Goal: Information Seeking & Learning: Learn about a topic

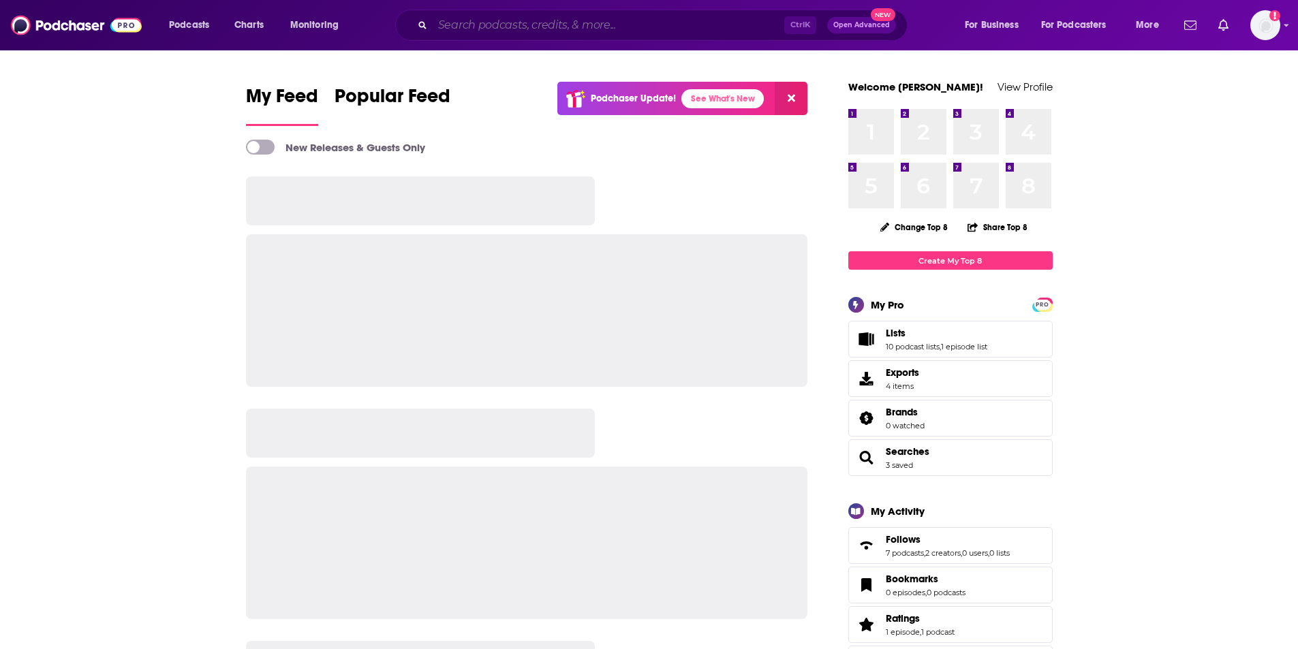
click at [561, 23] on input "Search podcasts, credits, & more..." at bounding box center [608, 25] width 351 height 22
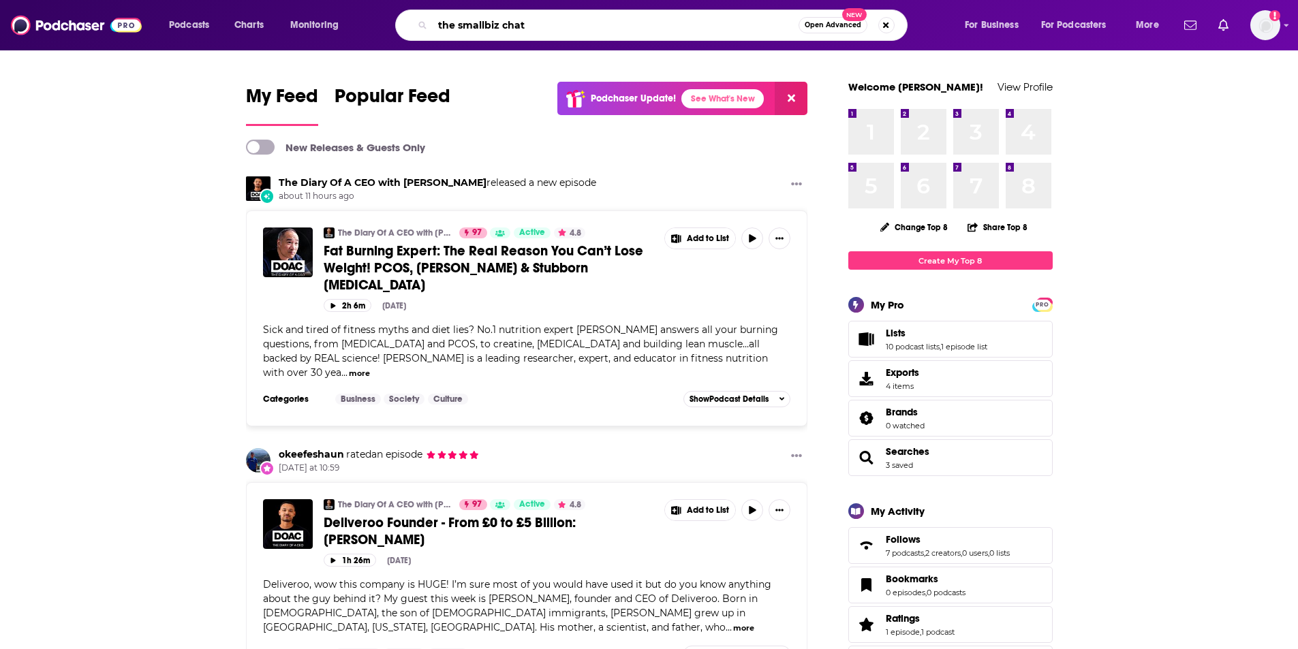
type input "the smallbiz chat"
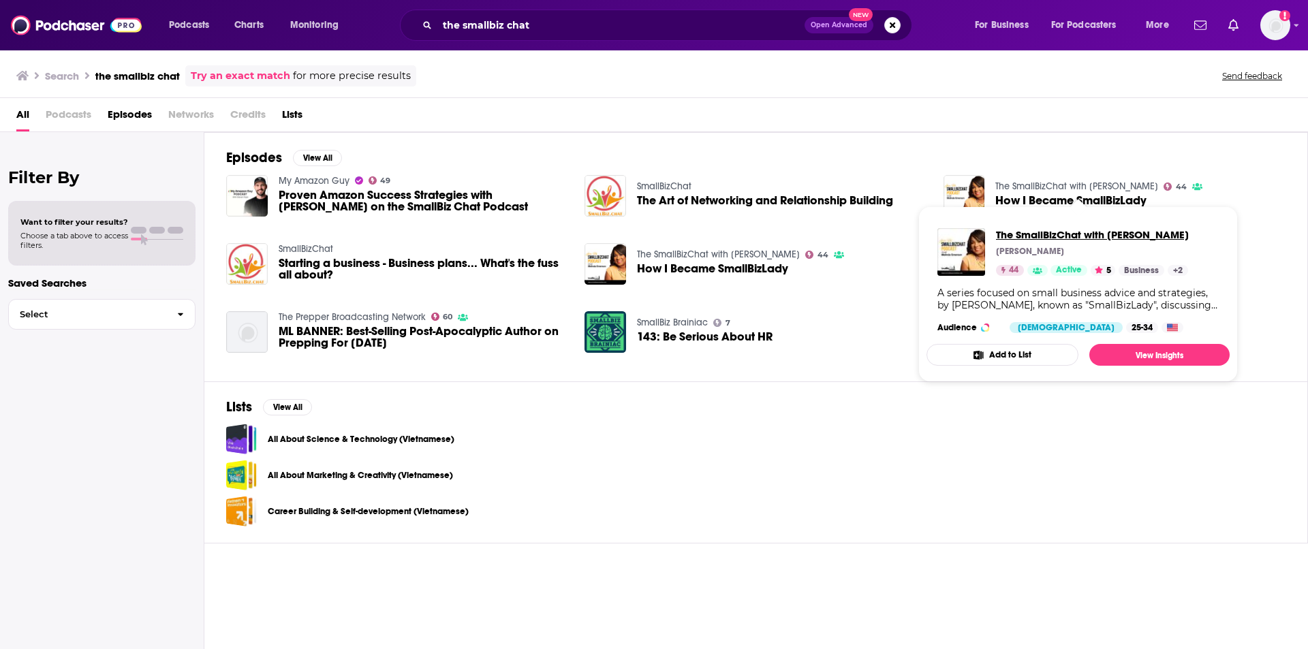
click at [1074, 234] on span "The SmallBizChat with [PERSON_NAME]" at bounding box center [1092, 234] width 193 height 13
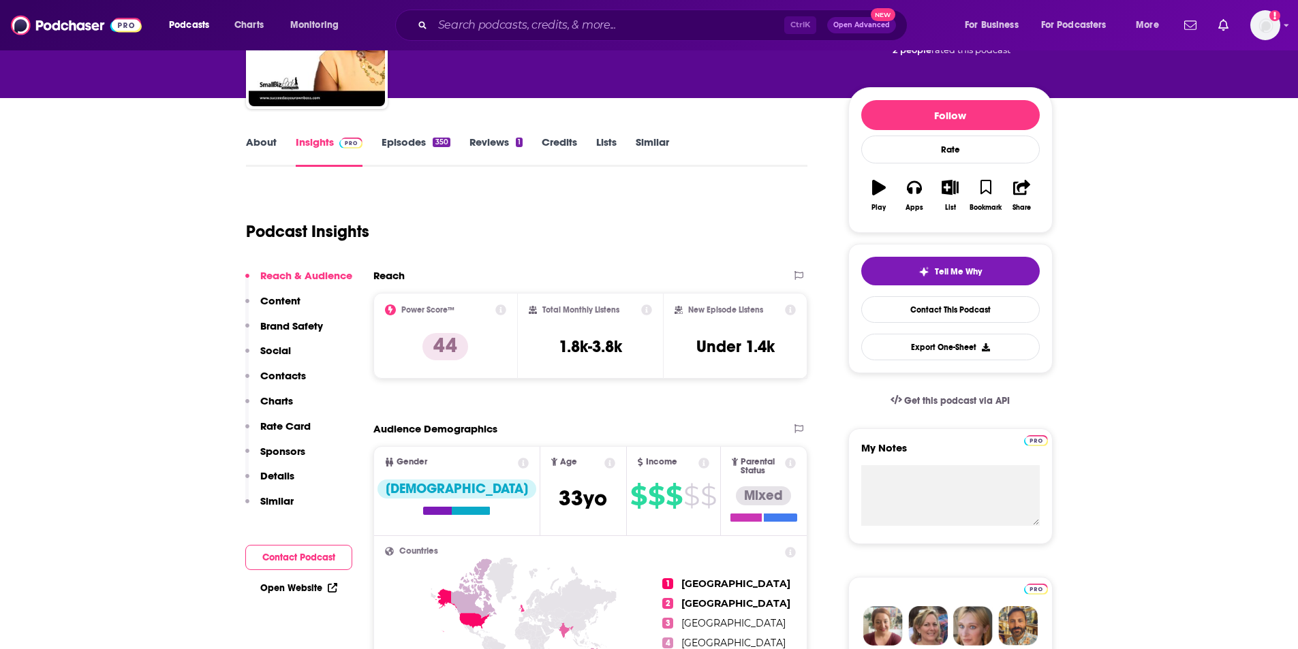
scroll to position [136, 0]
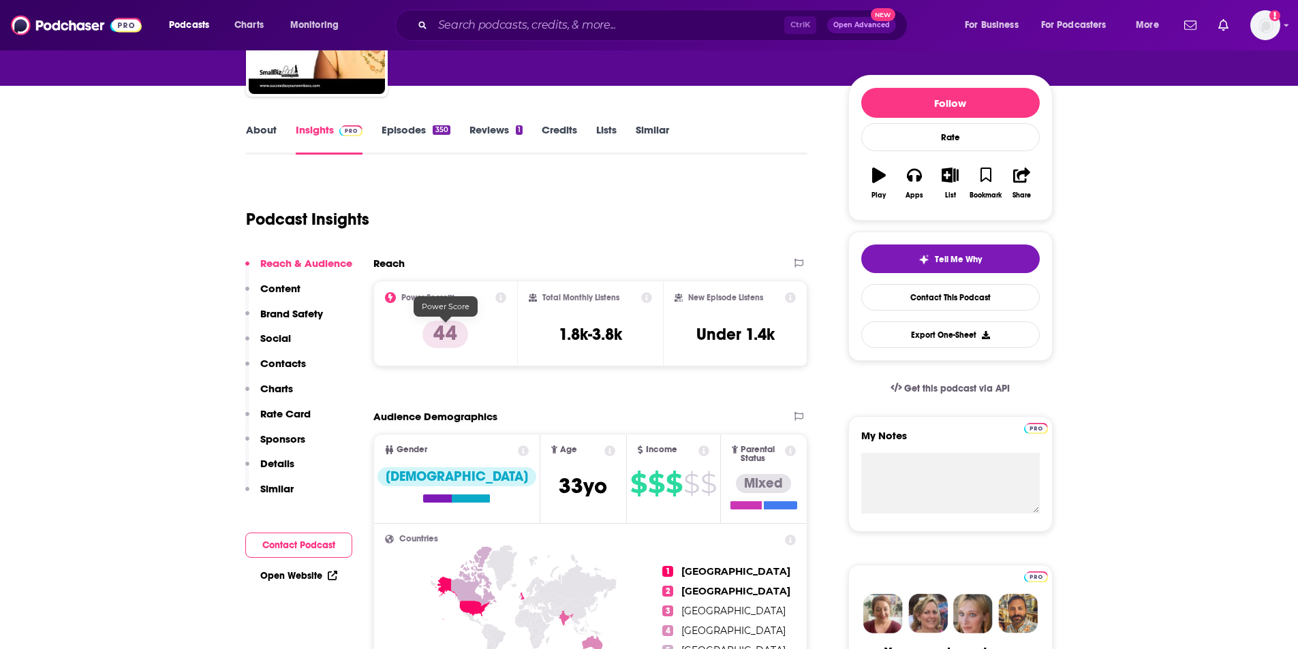
click at [441, 336] on p "44" at bounding box center [445, 334] width 46 height 27
click at [502, 297] on icon at bounding box center [500, 297] width 11 height 11
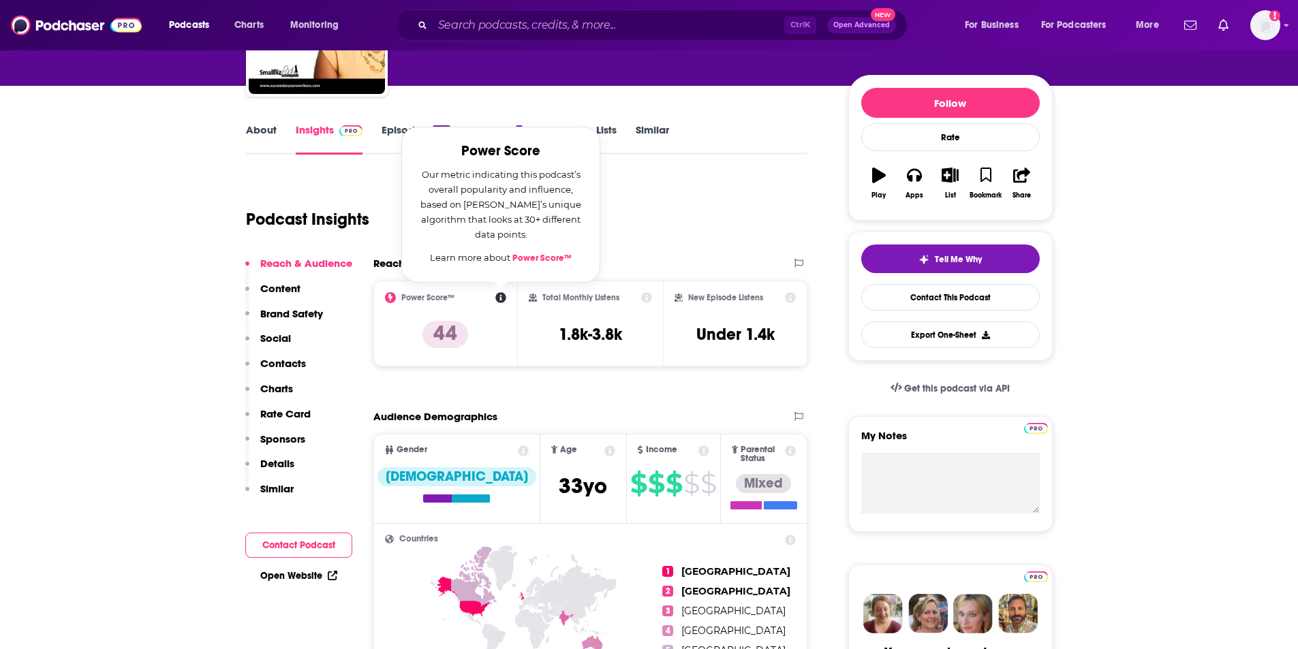
click at [389, 300] on icon at bounding box center [390, 297] width 11 height 11
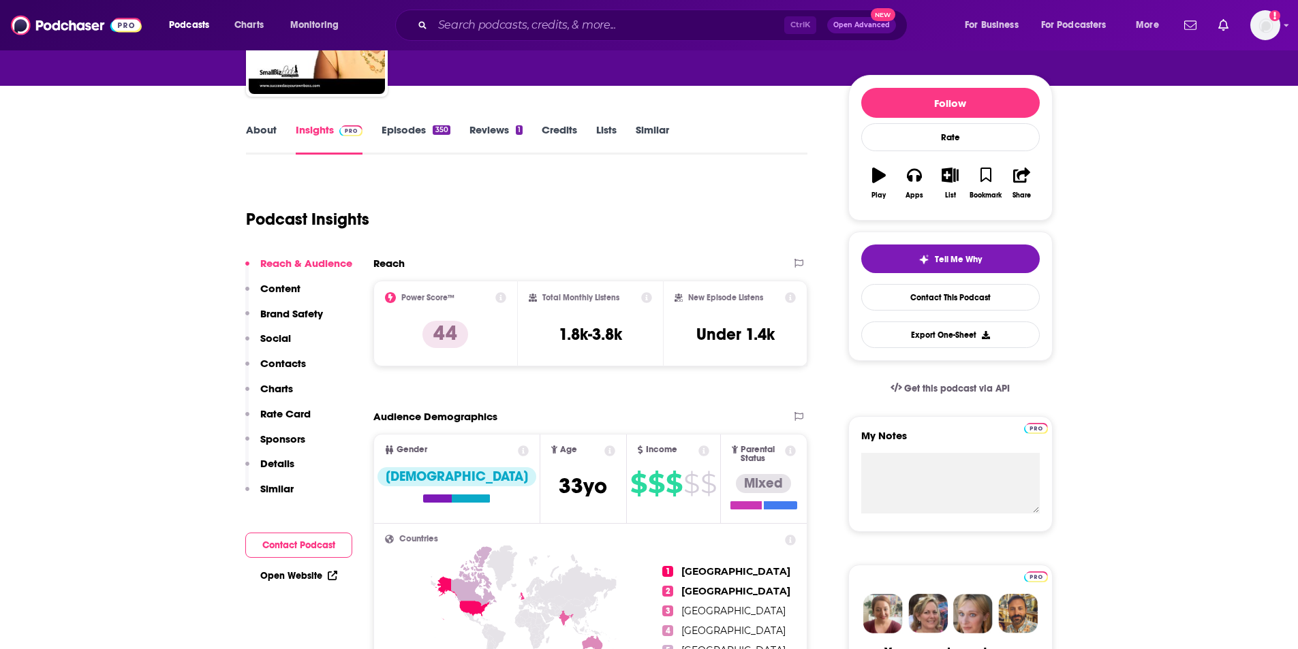
click at [390, 298] on icon at bounding box center [390, 297] width 11 height 11
click at [392, 296] on icon at bounding box center [390, 297] width 11 height 11
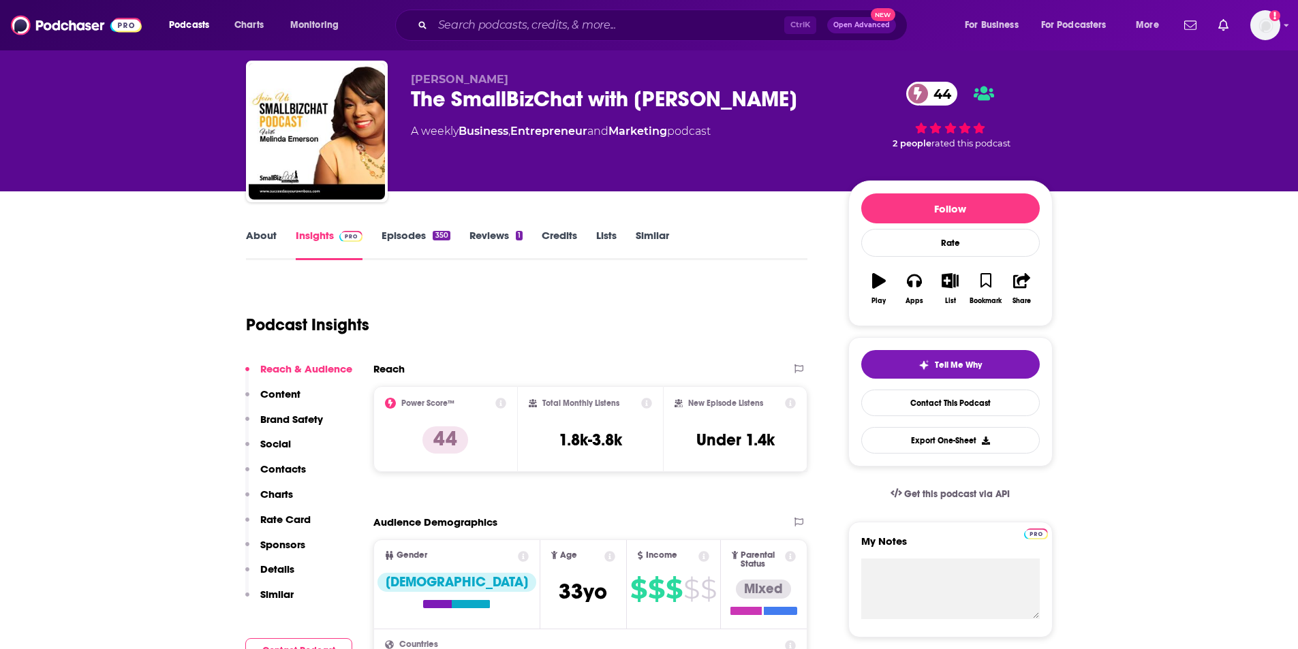
scroll to position [0, 0]
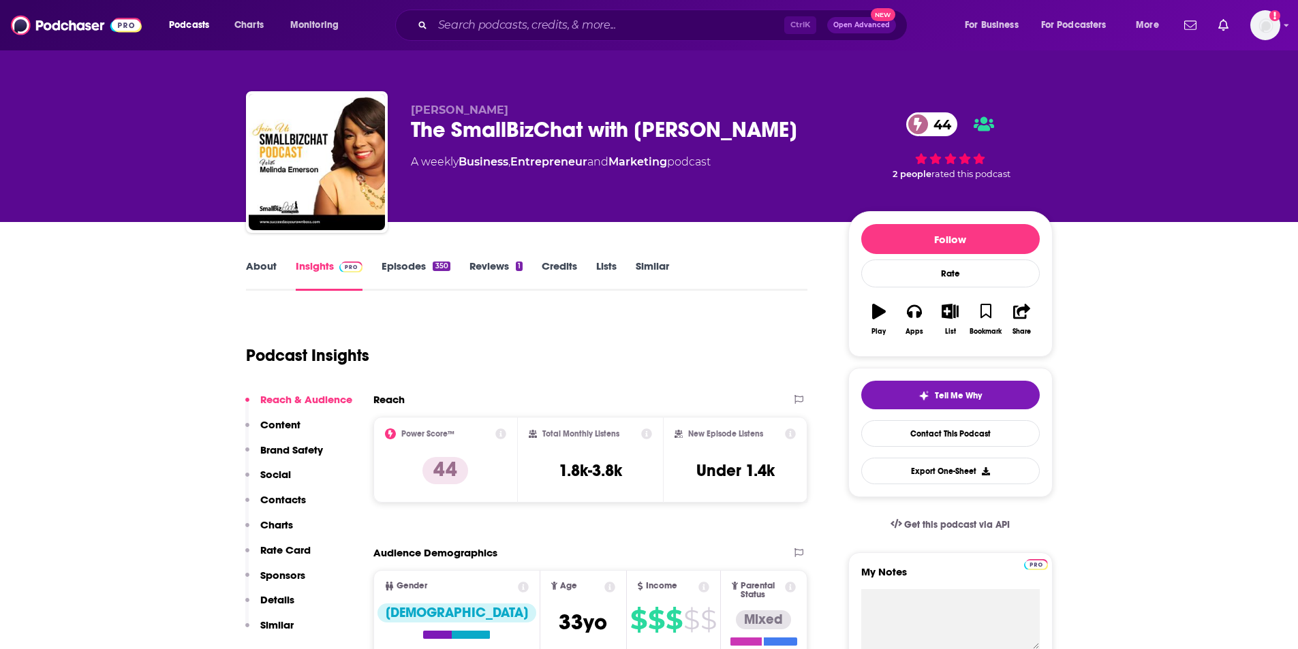
click at [903, 118] on div "44 2 people rated this podcast" at bounding box center [950, 146] width 204 height 84
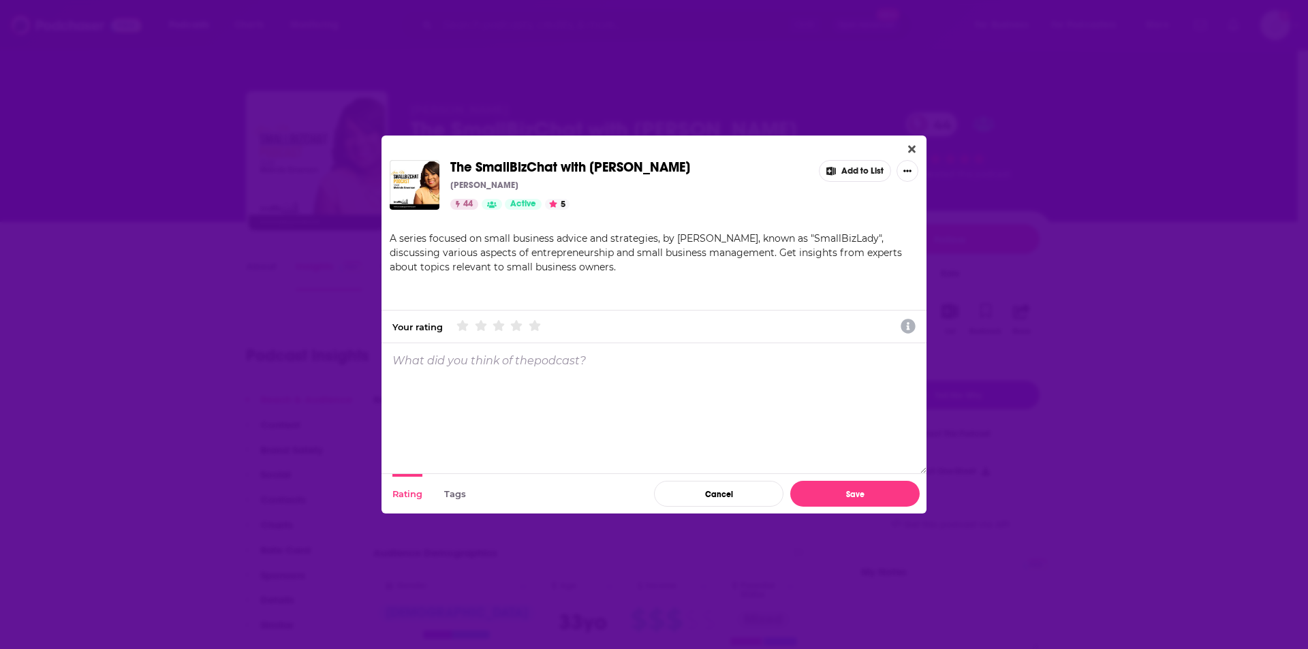
click at [445, 491] on button "Tags" at bounding box center [455, 494] width 22 height 40
click at [405, 494] on button "Rating" at bounding box center [407, 494] width 30 height 40
click at [903, 146] on button "Close" at bounding box center [912, 149] width 18 height 17
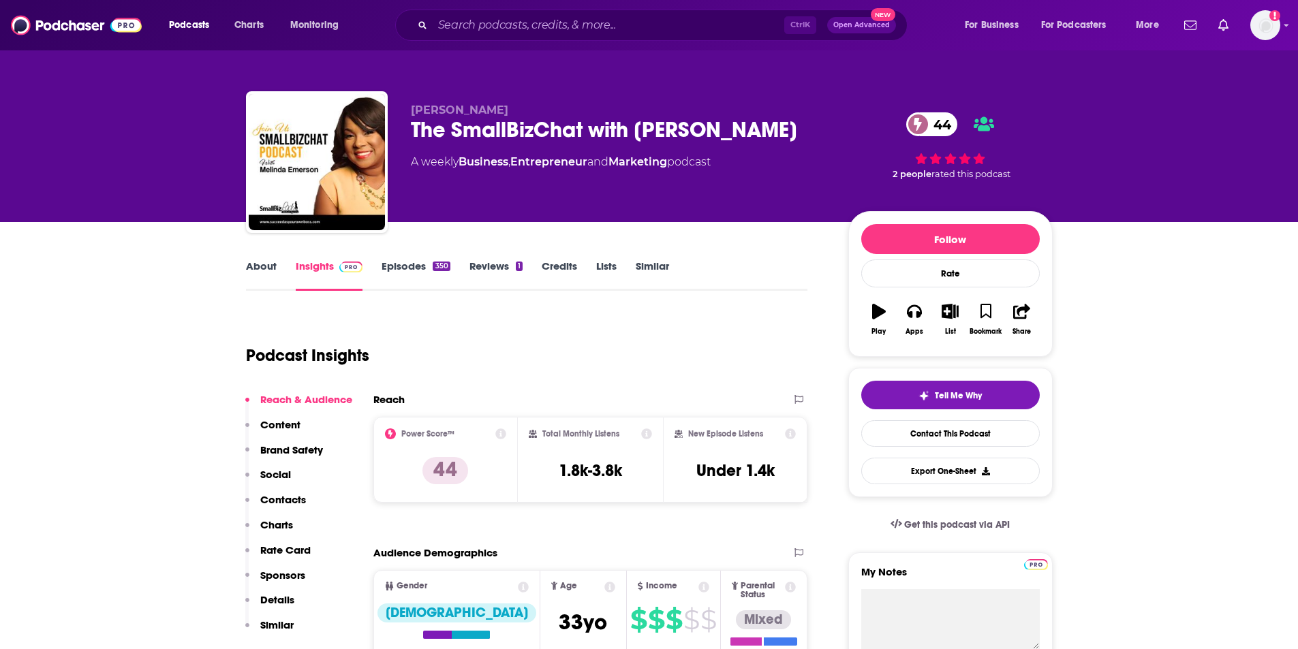
drag, startPoint x: 471, startPoint y: 341, endPoint x: 455, endPoint y: 330, distance: 18.7
click at [470, 340] on div "Podcast Insights" at bounding box center [521, 347] width 551 height 69
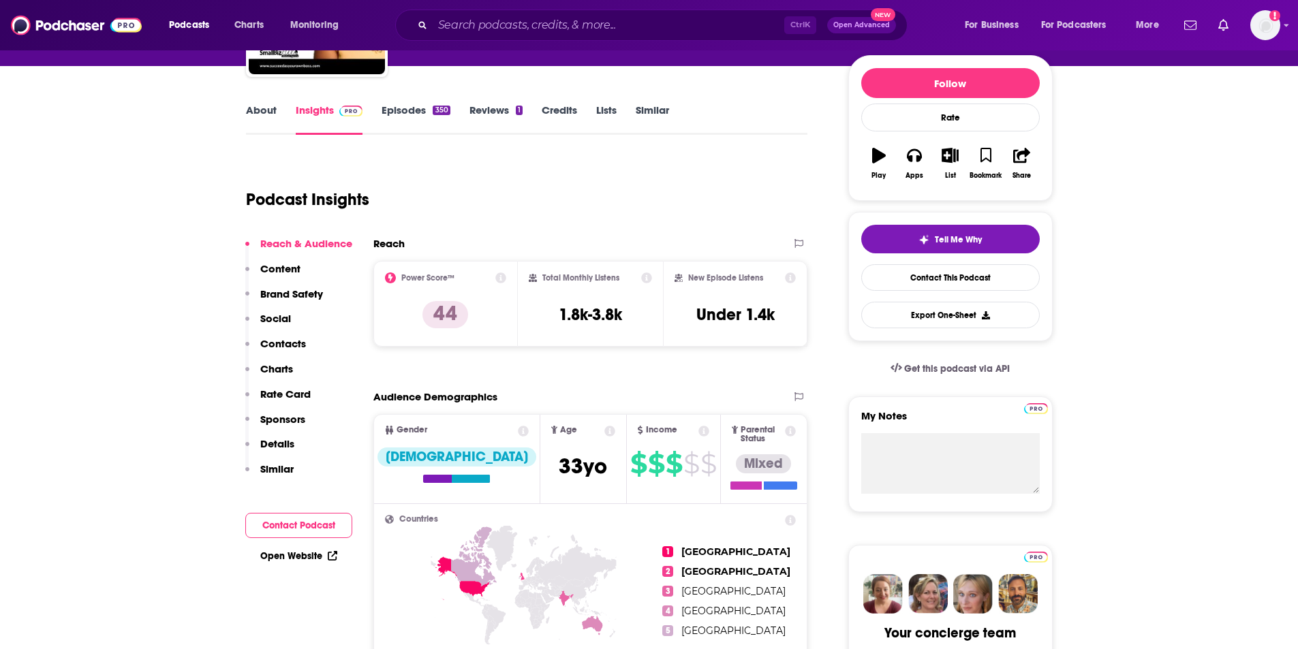
scroll to position [136, 0]
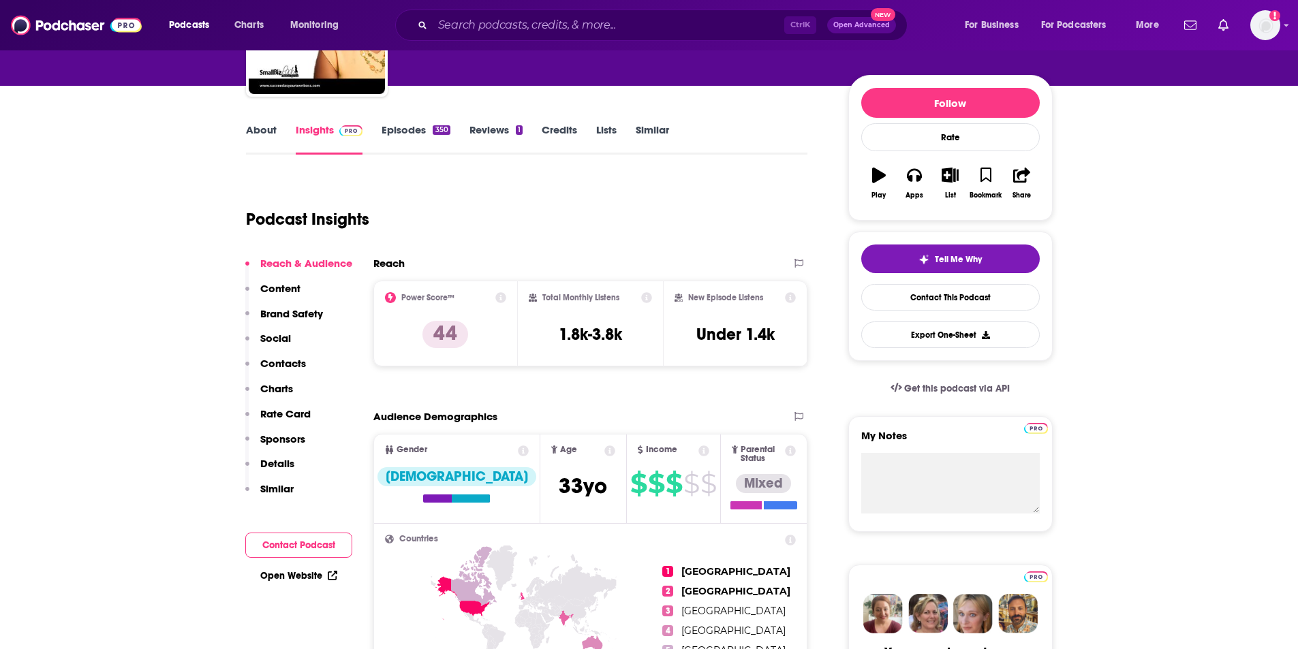
click at [277, 282] on p "Content" at bounding box center [280, 288] width 40 height 13
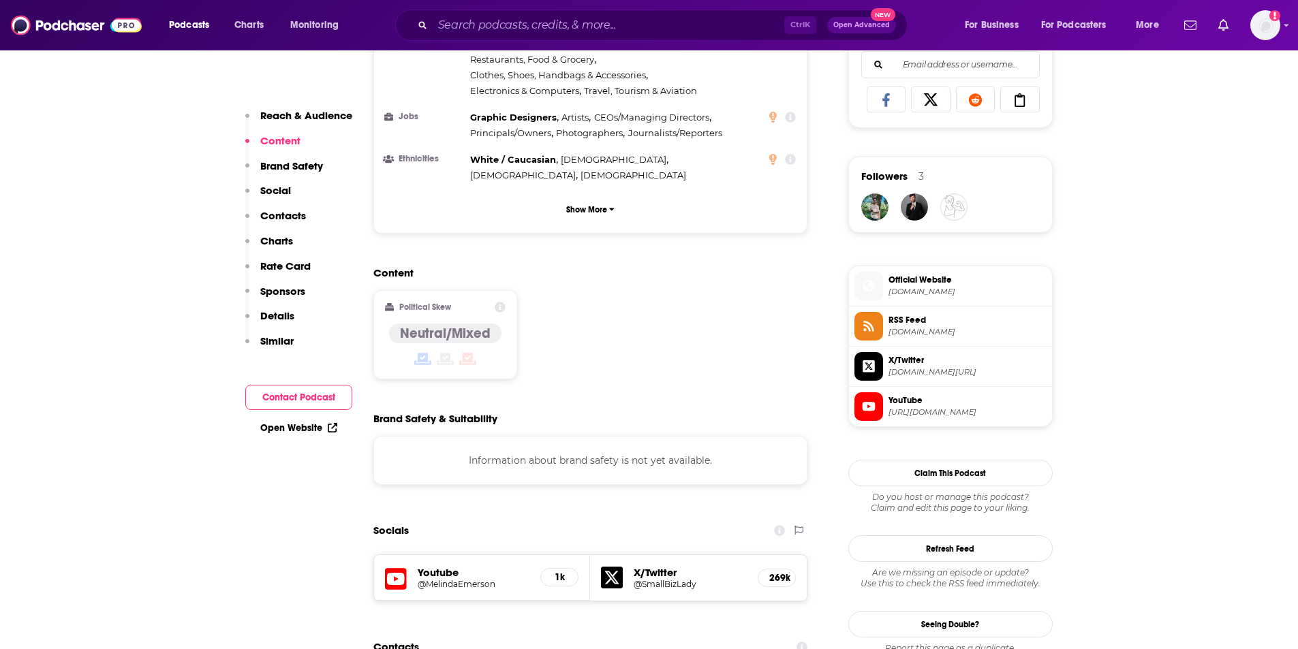
scroll to position [898, 0]
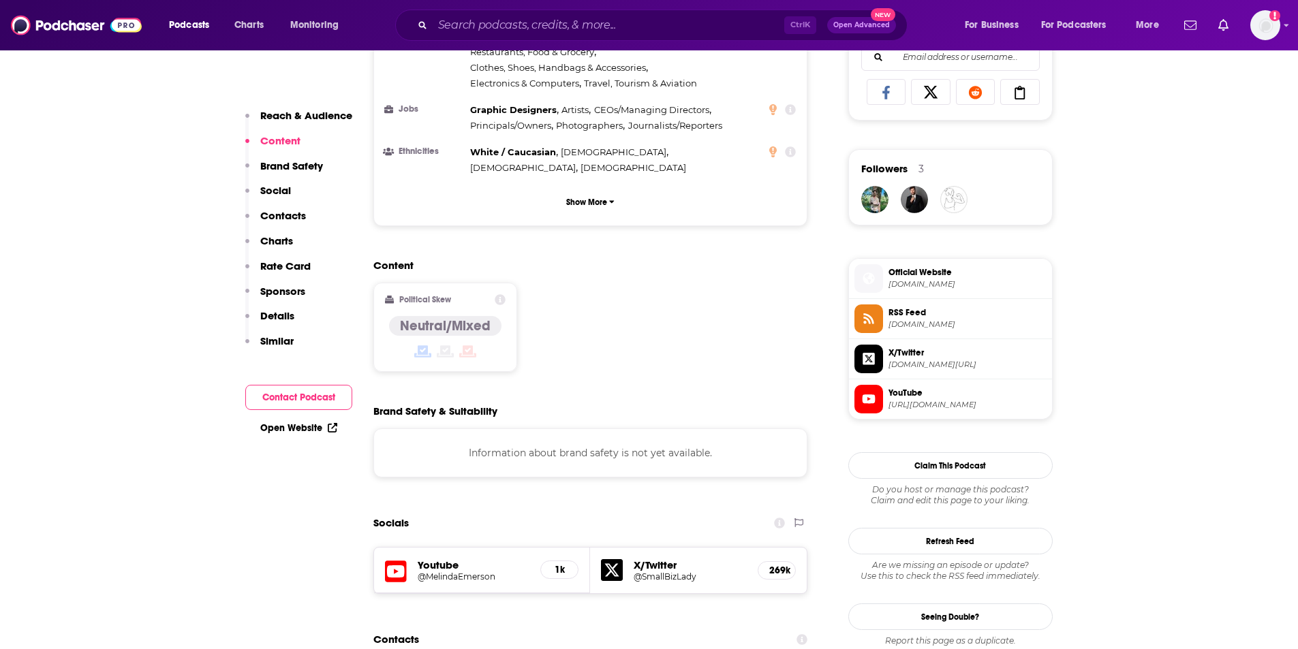
click at [292, 163] on p "Brand Safety" at bounding box center [291, 165] width 63 height 13
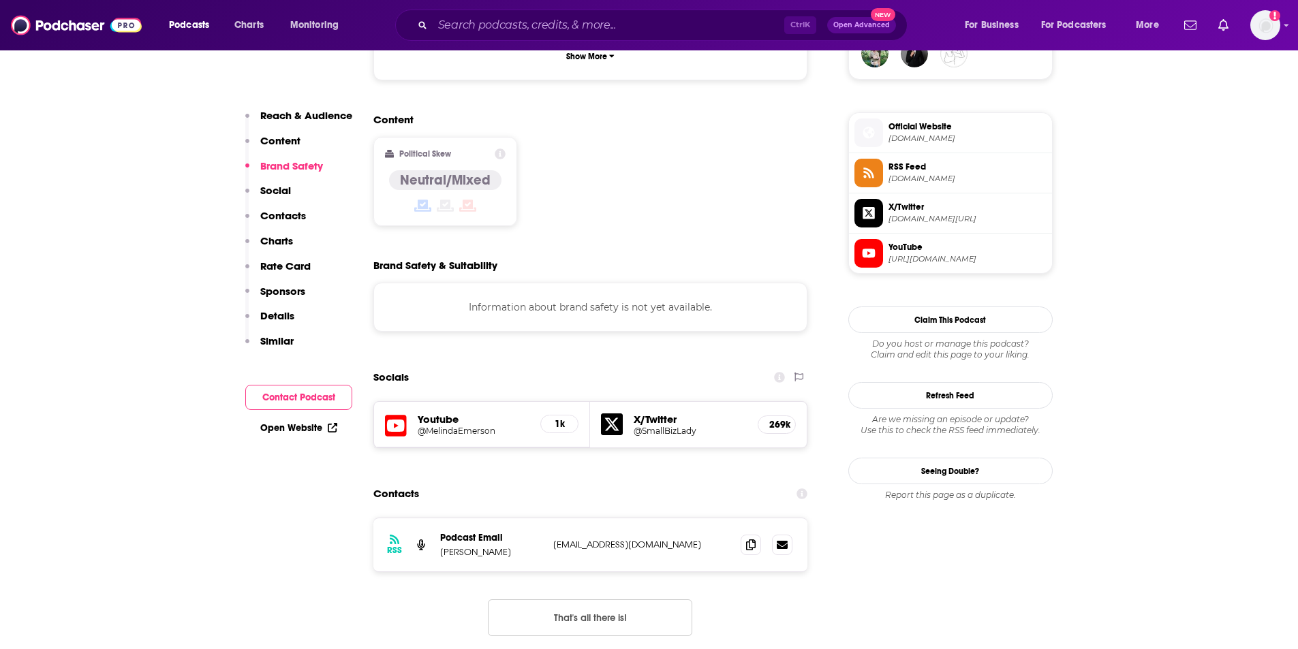
click at [279, 185] on p "Social" at bounding box center [275, 190] width 31 height 13
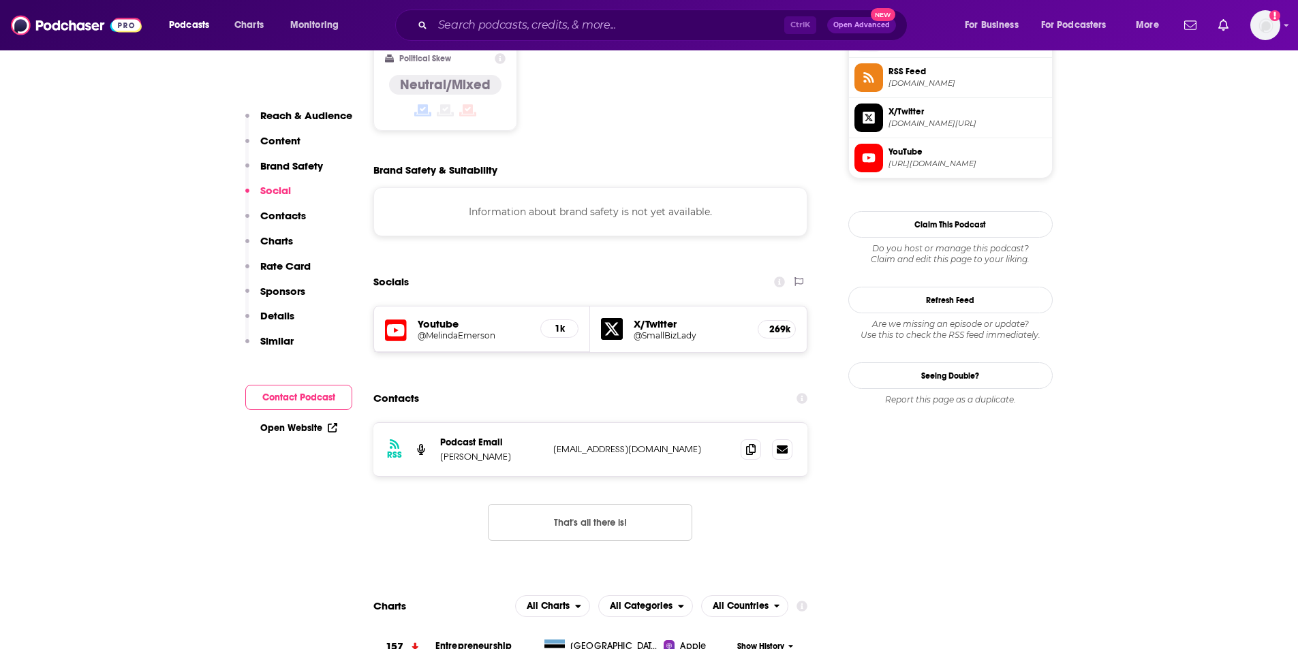
scroll to position [1149, 0]
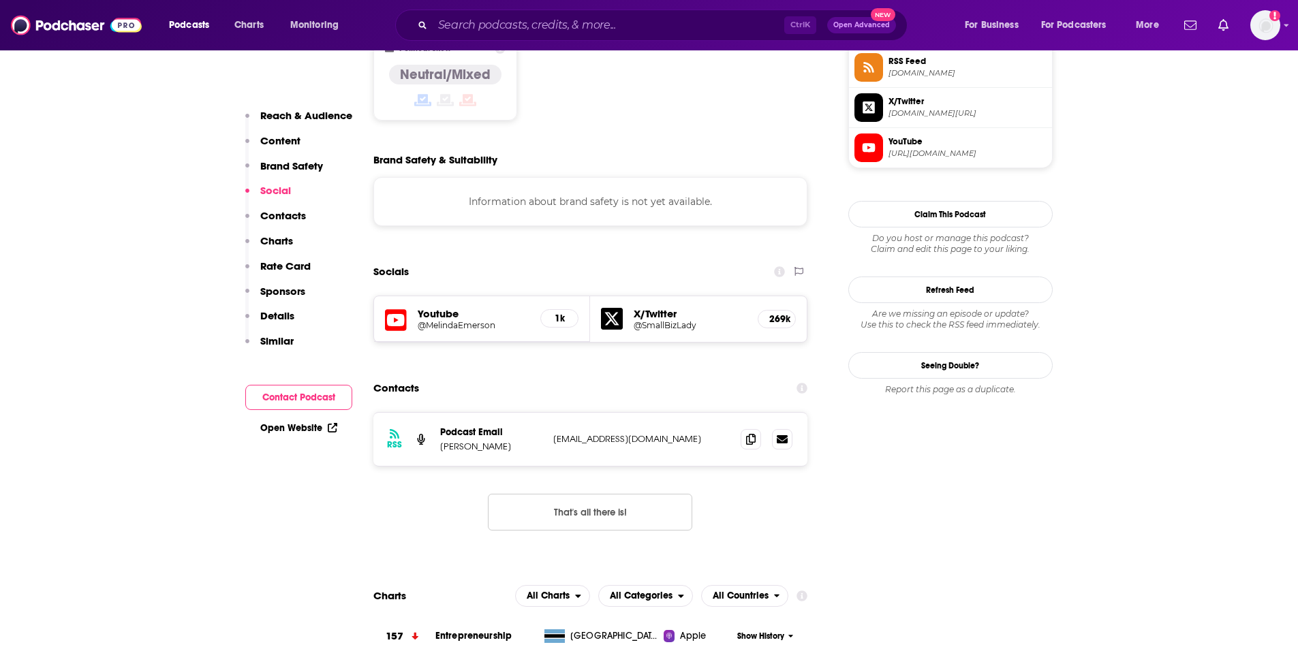
click at [661, 307] on h5 "X/Twitter" at bounding box center [690, 313] width 113 height 13
click at [651, 320] on h5 "@SmallBizLady" at bounding box center [690, 325] width 113 height 10
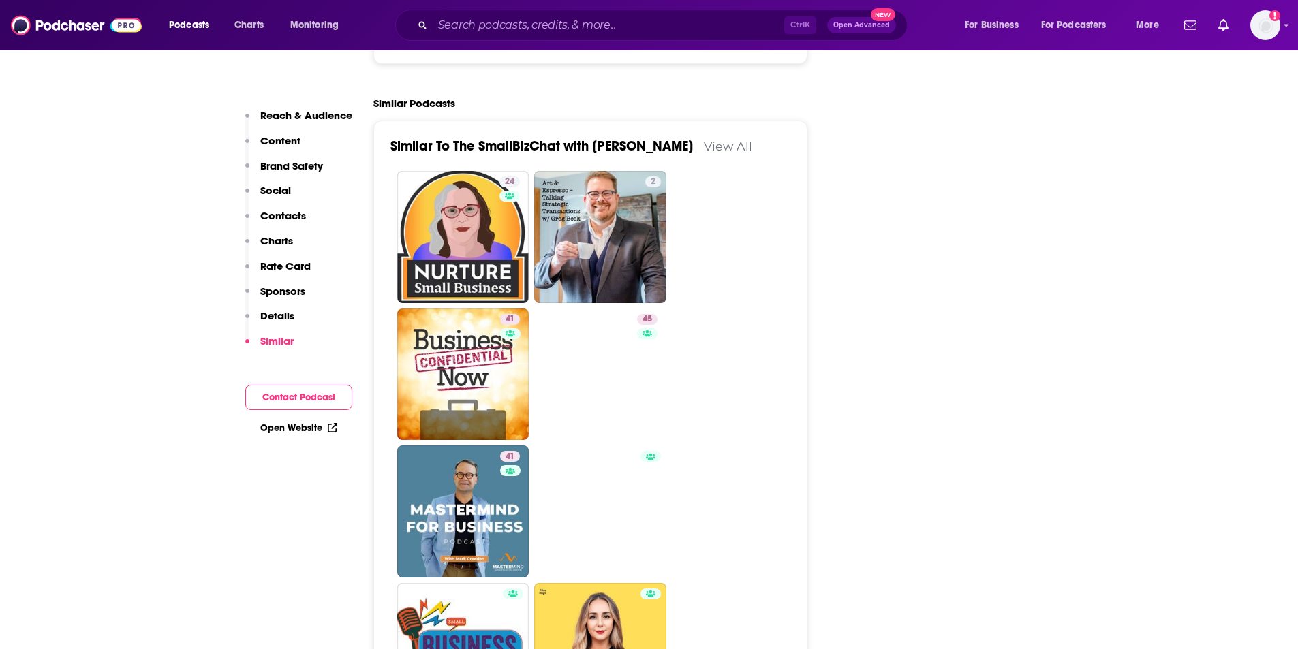
scroll to position [2580, 0]
